Goal: Check status: Check status

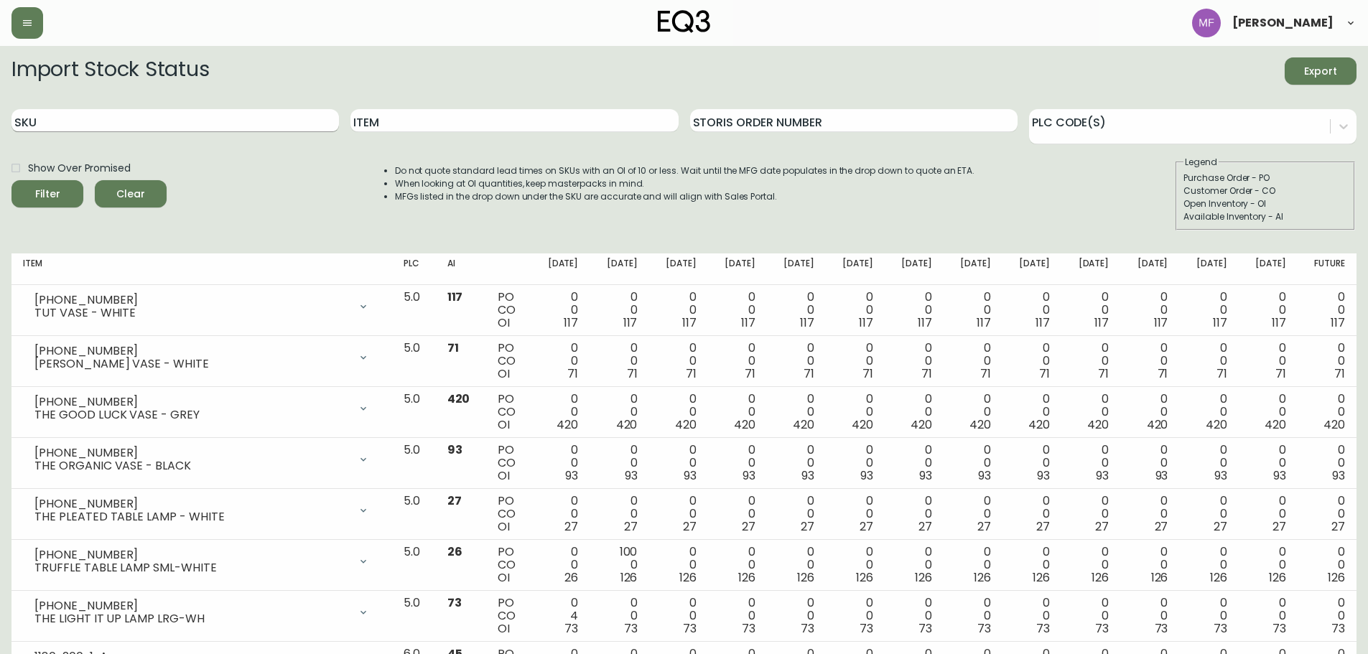
click at [251, 113] on input "SKU" at bounding box center [174, 120] width 327 height 23
paste input "3020-423-4-B"
click at [11, 180] on button "Filter" at bounding box center [47, 193] width 72 height 27
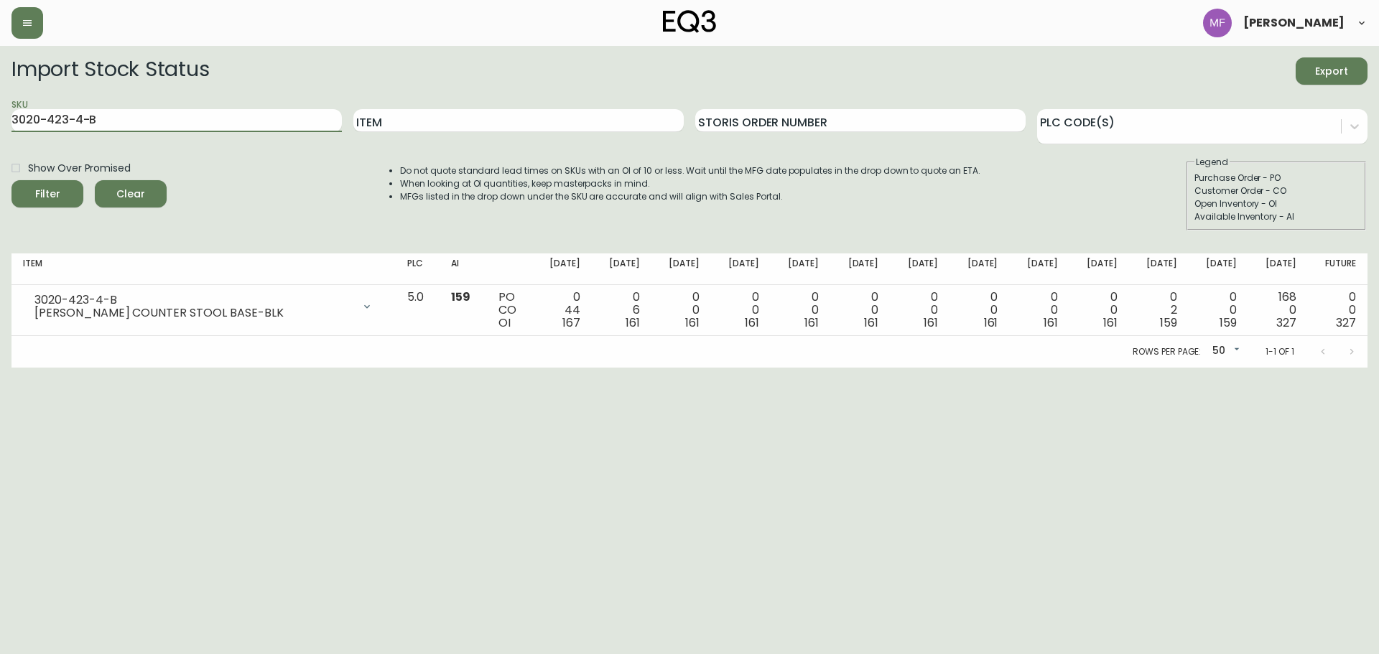
drag, startPoint x: 124, startPoint y: 124, endPoint x: -40, endPoint y: 116, distance: 164.7
click at [0, 116] on html "[PERSON_NAME] Import Stock Status Export SKU 3020-423-4-B Item Storis Order Num…" at bounding box center [689, 184] width 1379 height 368
paste input "2-45-A"
type input "3020-422-45-A"
click at [11, 180] on button "Filter" at bounding box center [47, 193] width 72 height 27
